Goal: Entertainment & Leisure: Consume media (video, audio)

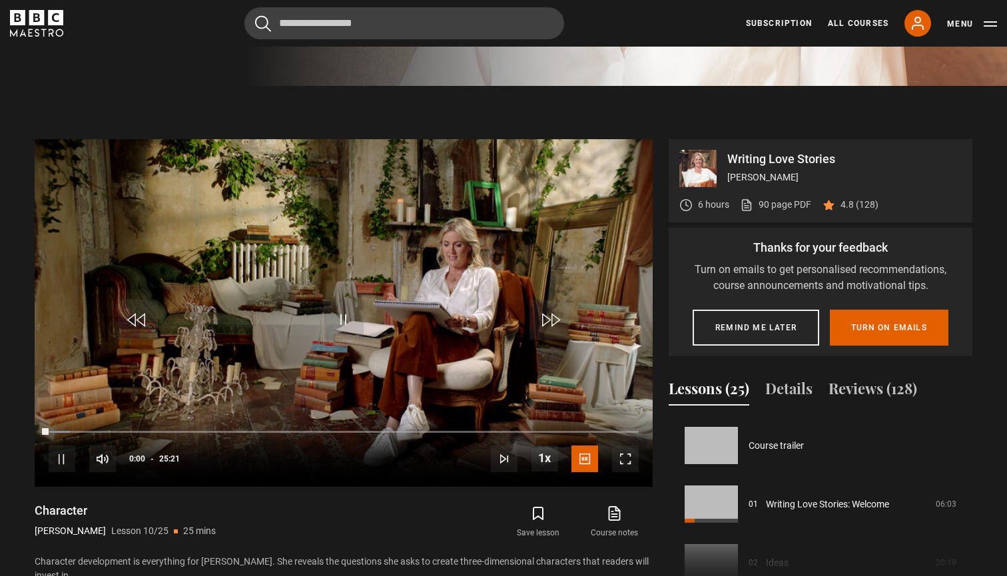
scroll to position [527, 0]
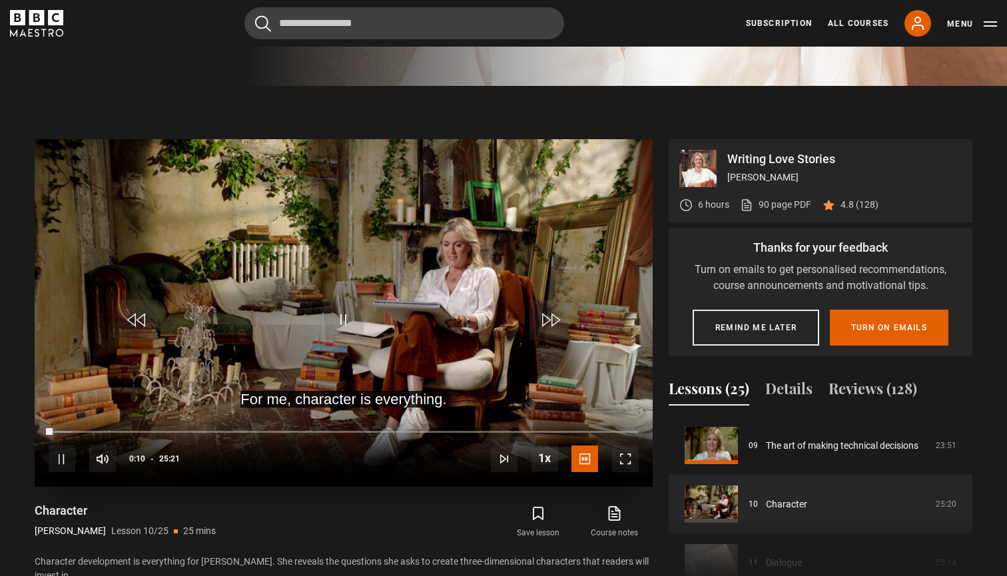
click at [339, 331] on span "Video Player" at bounding box center [344, 320] width 40 height 40
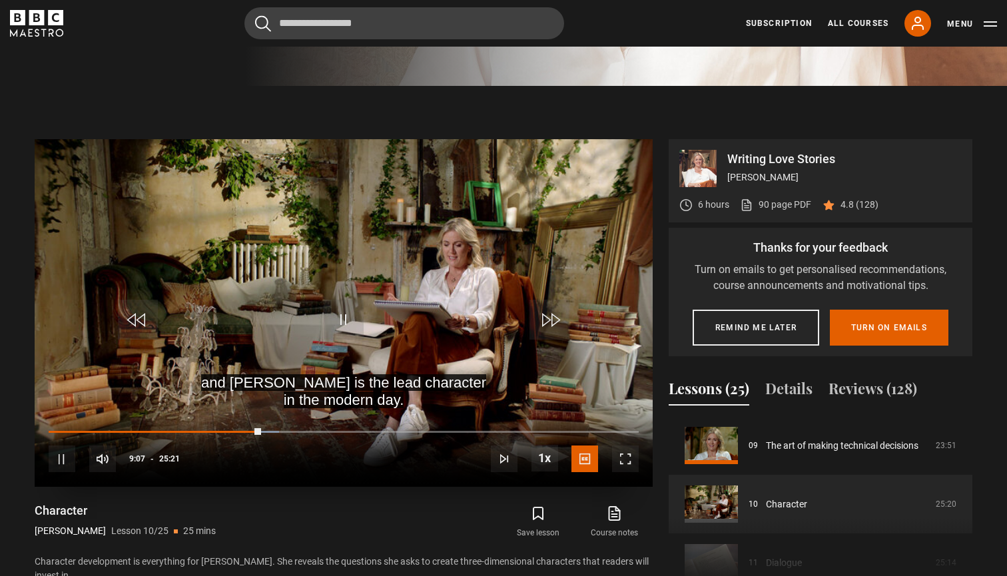
click at [341, 309] on span "Video Player" at bounding box center [344, 320] width 40 height 40
click at [335, 312] on span "Video Player" at bounding box center [344, 320] width 40 height 40
click at [338, 314] on span "Video Player" at bounding box center [344, 320] width 40 height 40
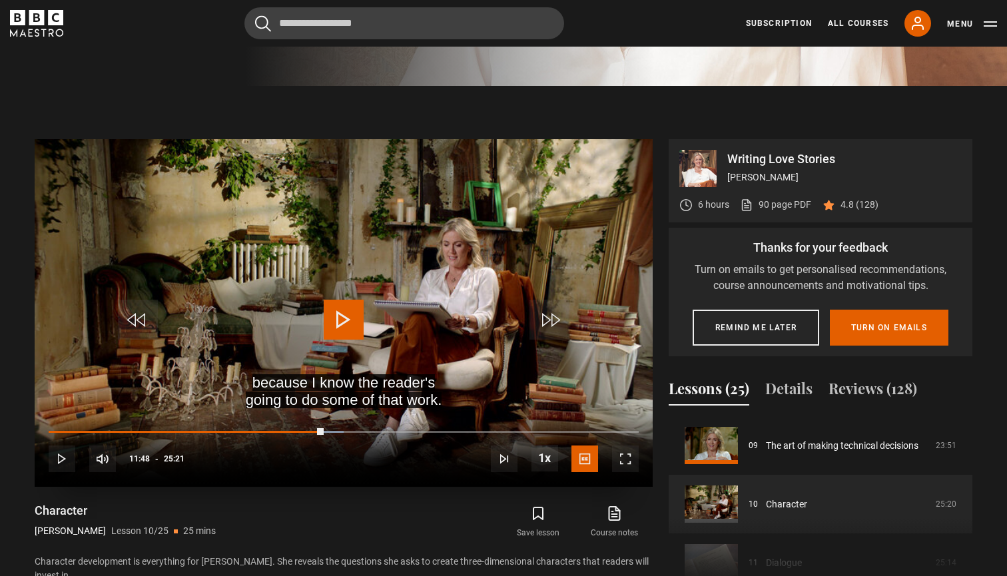
click at [344, 316] on span "Video Player" at bounding box center [344, 320] width 40 height 40
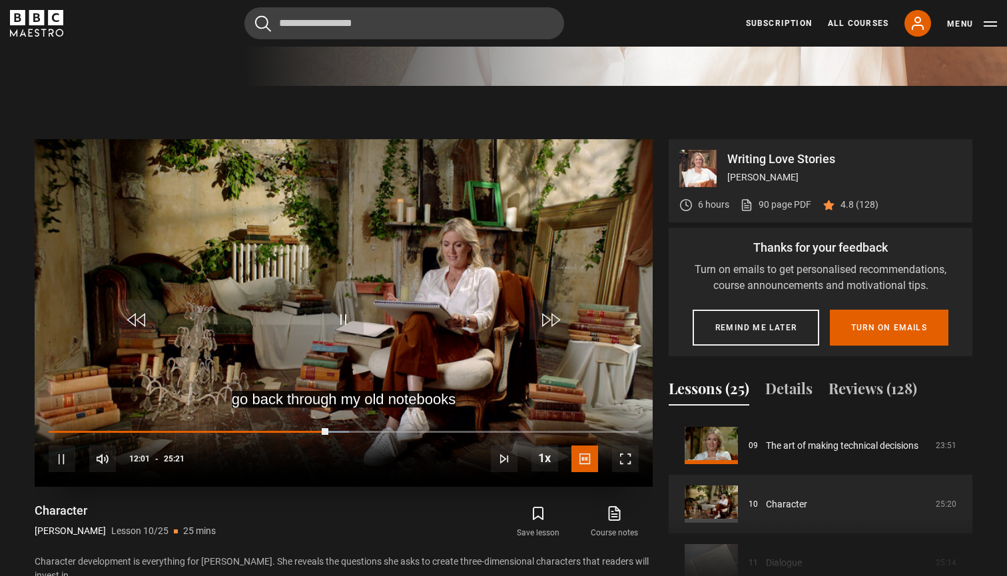
click at [359, 330] on span "Video Player" at bounding box center [344, 320] width 40 height 40
click at [338, 329] on span "Video Player" at bounding box center [344, 320] width 40 height 40
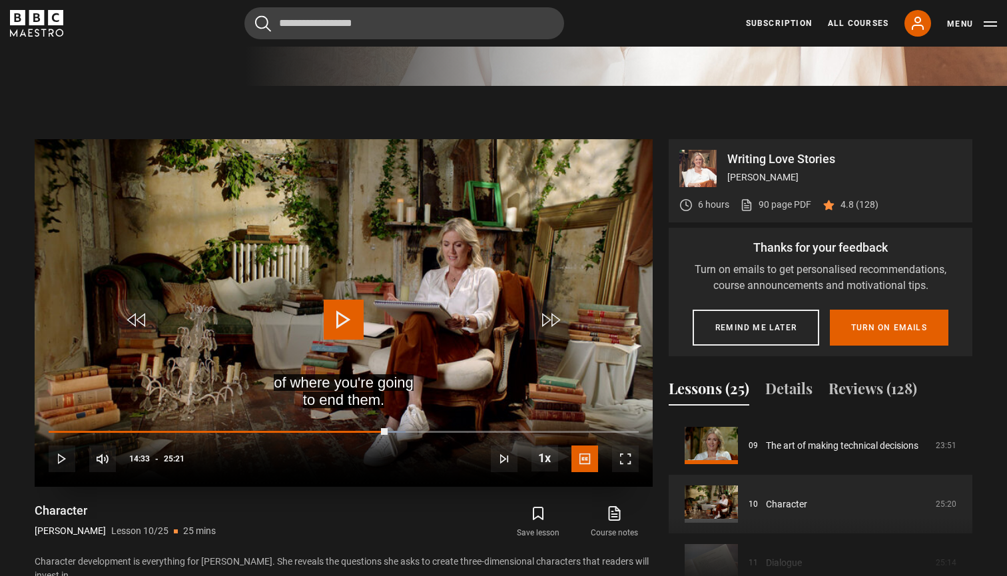
click at [338, 329] on span "Video Player" at bounding box center [344, 320] width 40 height 40
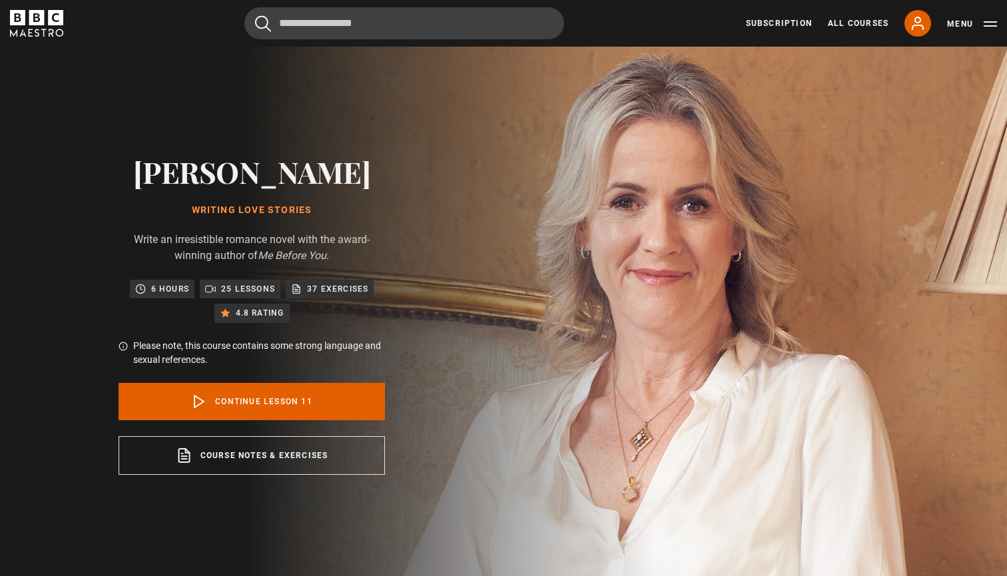
scroll to position [586, 0]
click at [274, 391] on link "Continue lesson 11" at bounding box center [251, 401] width 266 height 37
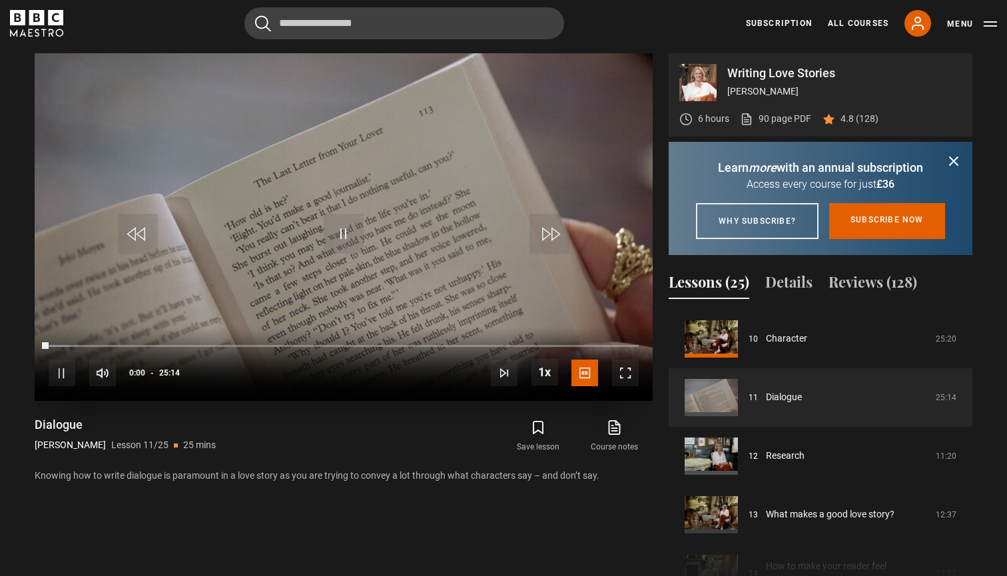
click at [349, 230] on span "Video Player" at bounding box center [344, 234] width 40 height 40
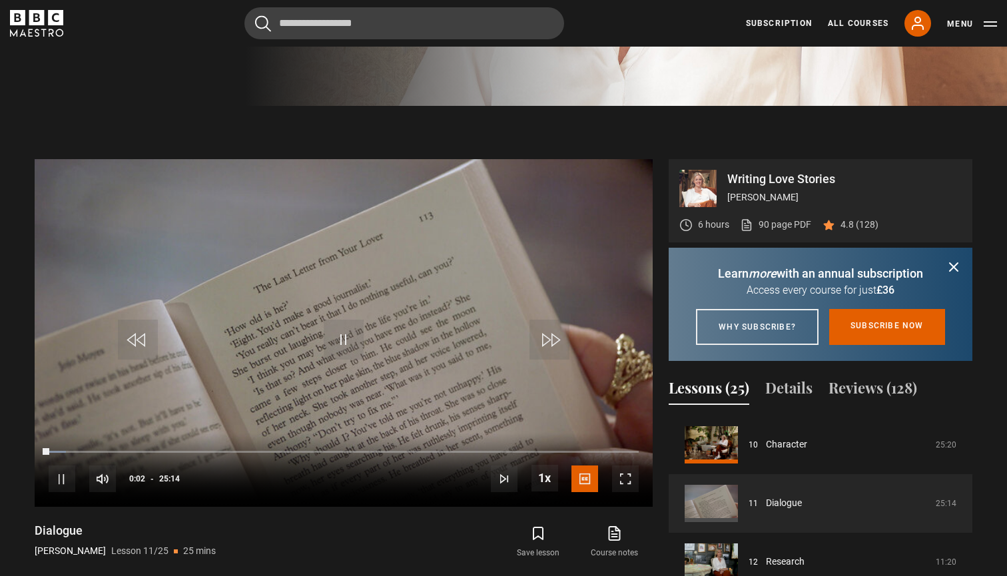
scroll to position [473, 0]
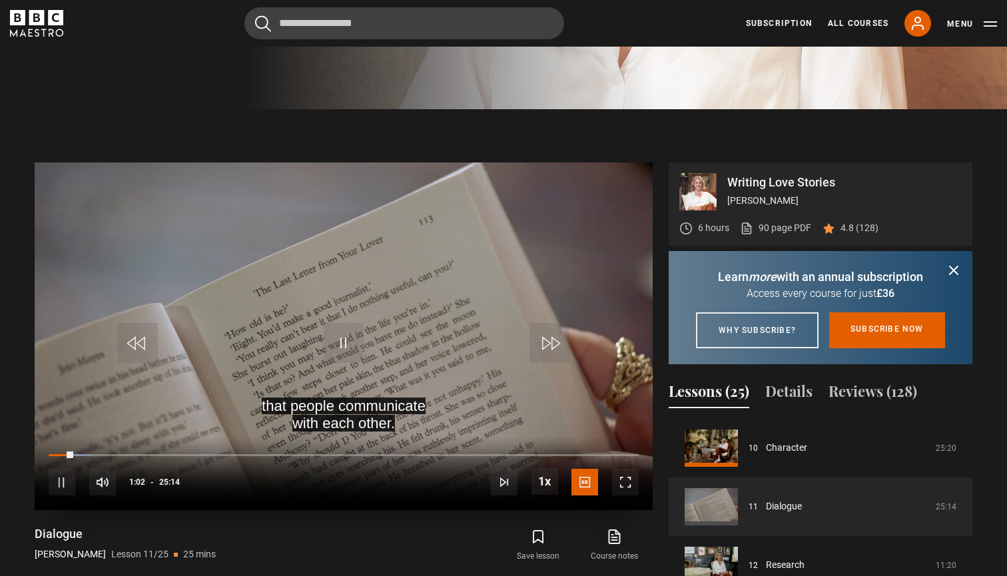
click at [340, 345] on span "Video Player" at bounding box center [344, 343] width 40 height 40
click at [366, 345] on video "Video Player" at bounding box center [344, 335] width 618 height 347
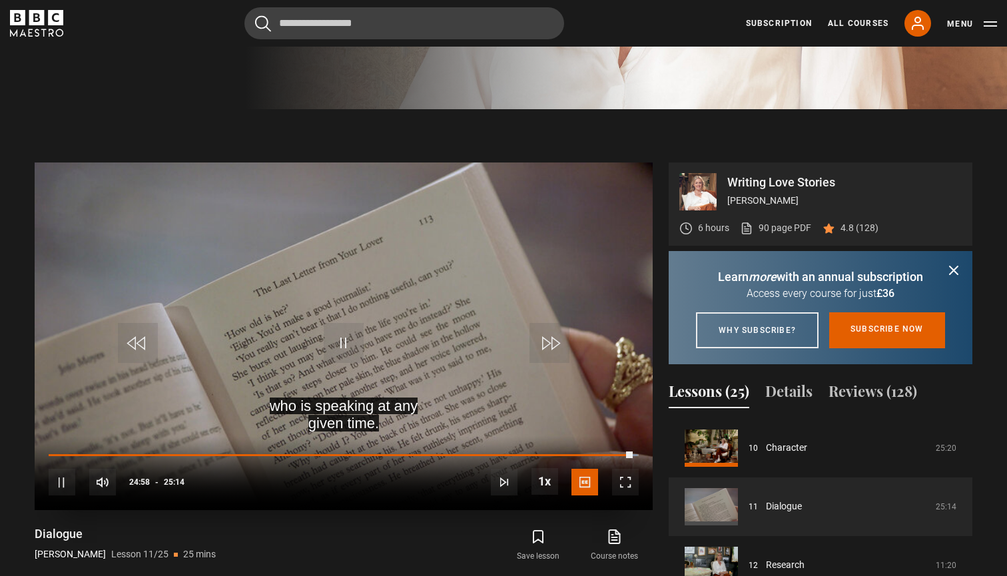
click at [322, 355] on video "Video Player" at bounding box center [344, 335] width 618 height 347
click at [375, 325] on video "Video Player" at bounding box center [344, 335] width 618 height 347
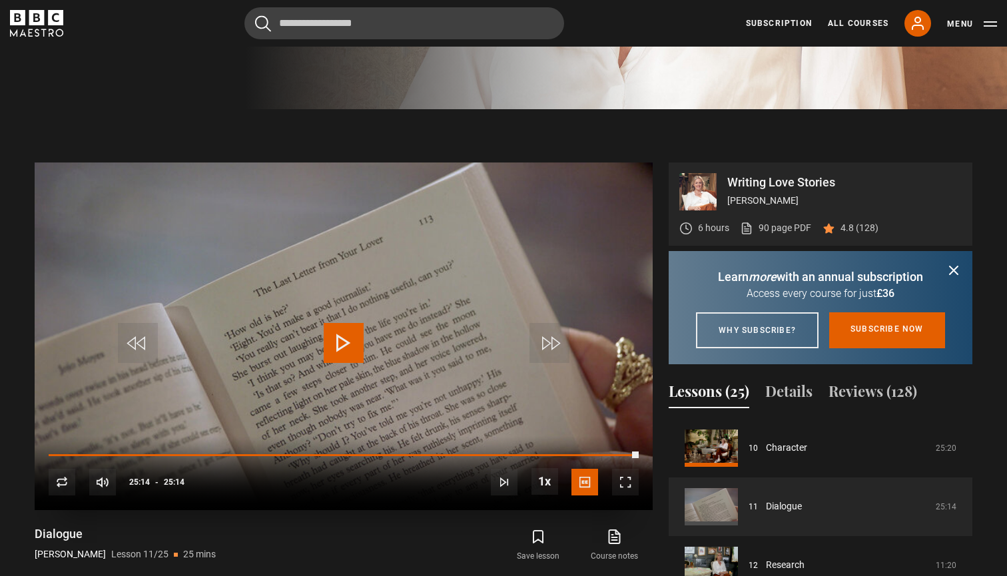
click at [341, 336] on span "Video Player" at bounding box center [344, 343] width 40 height 40
